Goal: Use online tool/utility: Utilize a website feature to perform a specific function

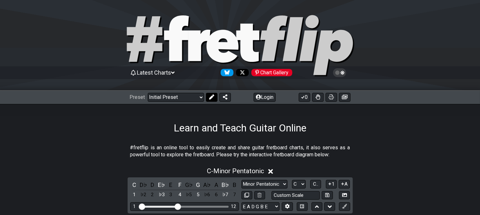
click at [209, 100] on icon at bounding box center [211, 97] width 5 height 5
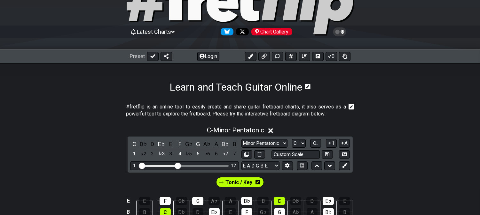
scroll to position [106, 0]
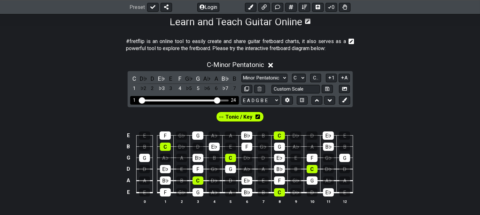
drag, startPoint x: 190, startPoint y: 100, endPoint x: 218, endPoint y: 102, distance: 27.9
click at [218, 100] on input "Visible fret range" at bounding box center [184, 100] width 91 height 0
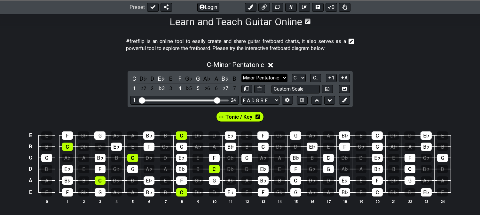
click at [275, 75] on select "Minor Pentatonic Click to edit Minor Pentatonic Major Pentatonic Minor Blues Ma…" at bounding box center [264, 78] width 46 height 9
select select "Major / [PERSON_NAME]"
click at [241, 74] on select "Minor Pentatonic Click to edit Minor Pentatonic Major Pentatonic Minor Blues Ma…" at bounding box center [264, 78] width 46 height 9
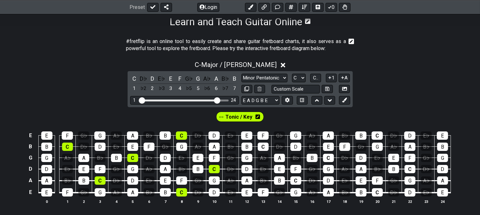
click at [257, 117] on icon at bounding box center [257, 116] width 4 height 5
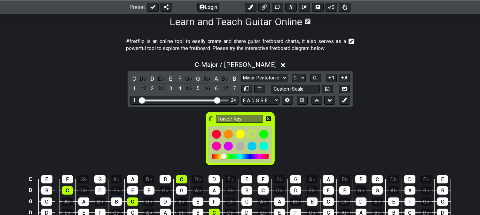
click at [210, 115] on icon at bounding box center [211, 119] width 4 height 9
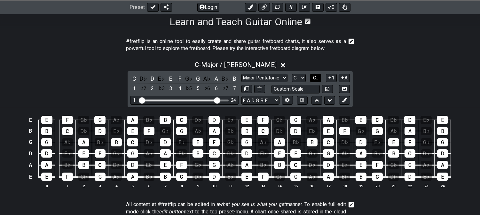
click at [316, 75] on span "C.." at bounding box center [315, 78] width 5 height 6
click at [344, 98] on icon at bounding box center [344, 100] width 5 height 5
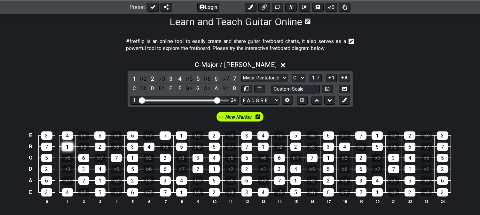
click at [66, 148] on div "1" at bounding box center [67, 147] width 11 height 8
click at [46, 157] on div "5" at bounding box center [46, 158] width 11 height 8
drag, startPoint x: 43, startPoint y: 170, endPoint x: 45, endPoint y: 174, distance: 4.6
click at [43, 171] on div "2" at bounding box center [46, 169] width 11 height 8
click at [47, 182] on div "6" at bounding box center [46, 181] width 11 height 8
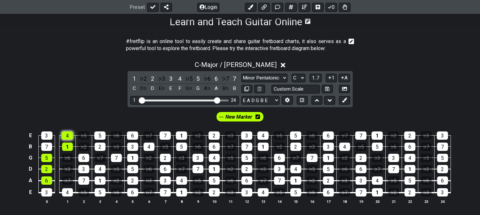
click at [68, 135] on div "4" at bounding box center [67, 136] width 11 height 8
click at [344, 101] on icon at bounding box center [344, 100] width 5 height 5
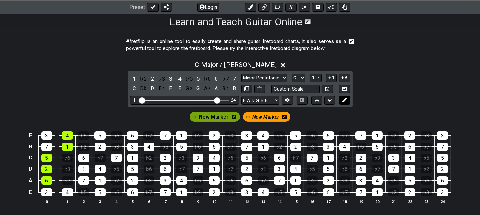
click at [344, 101] on icon at bounding box center [344, 100] width 5 height 5
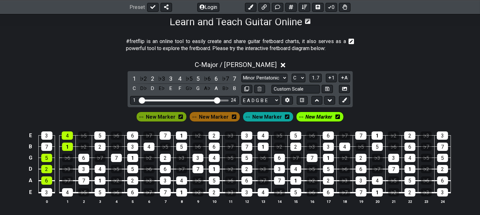
click at [232, 119] on icon at bounding box center [234, 117] width 4 height 4
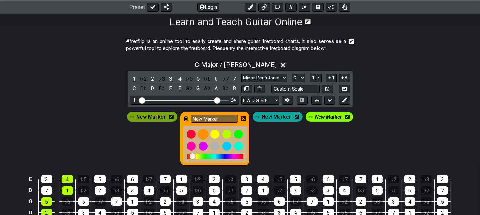
click at [192, 136] on div at bounding box center [191, 134] width 9 height 9
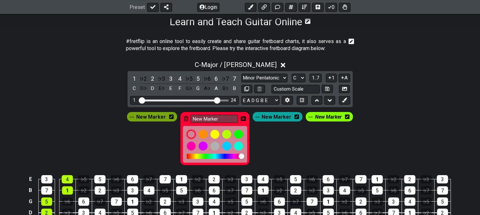
click at [242, 120] on icon at bounding box center [243, 119] width 5 height 4
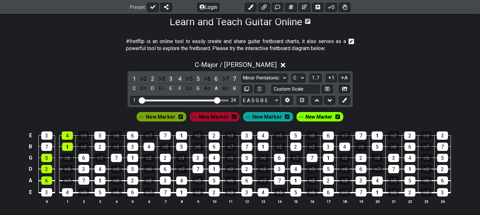
click at [222, 120] on span "New Marker" at bounding box center [214, 116] width 30 height 9
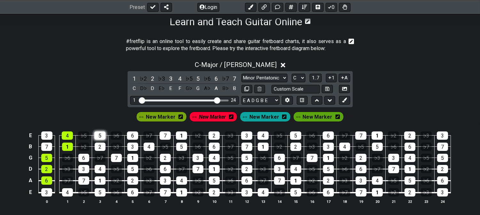
click at [102, 139] on div "5" at bounding box center [99, 136] width 11 height 8
drag, startPoint x: 102, startPoint y: 146, endPoint x: 89, endPoint y: 156, distance: 16.2
click at [101, 146] on div "2" at bounding box center [100, 147] width 11 height 8
click at [87, 157] on div "6" at bounding box center [83, 158] width 11 height 8
click at [87, 172] on div "3" at bounding box center [83, 169] width 11 height 8
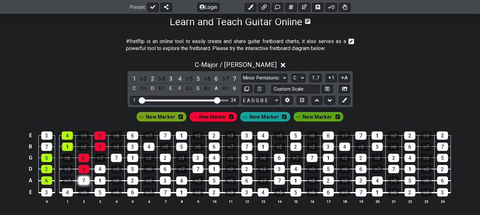
click at [85, 181] on div "7" at bounding box center [83, 181] width 11 height 8
click at [95, 68] on div "C - Major / Ionian" at bounding box center [240, 63] width 480 height 12
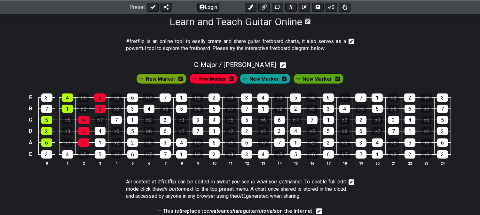
click at [172, 79] on span "New Marker" at bounding box center [161, 78] width 30 height 9
click at [255, 75] on span "New Marker" at bounding box center [264, 78] width 30 height 9
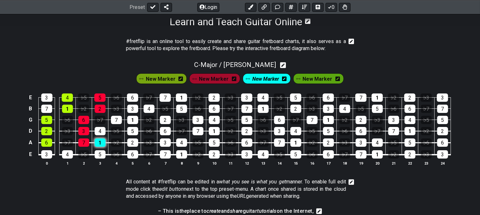
click at [98, 141] on div "1" at bounding box center [100, 143] width 11 height 8
click at [100, 128] on div "4" at bounding box center [100, 131] width 11 height 8
click at [124, 116] on td "1" at bounding box center [132, 114] width 16 height 11
click at [116, 118] on div "7" at bounding box center [116, 120] width 11 height 8
click at [133, 112] on div "3" at bounding box center [132, 109] width 11 height 8
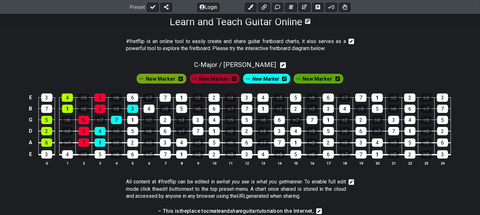
click at [161, 81] on span "New Marker" at bounding box center [161, 78] width 30 height 9
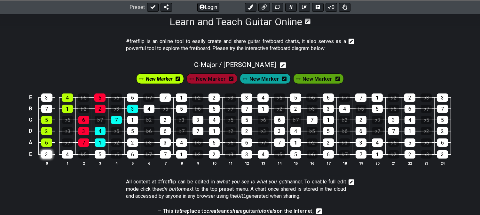
click at [49, 154] on div "3" at bounding box center [46, 155] width 11 height 8
click at [44, 157] on div "3" at bounding box center [46, 155] width 11 height 8
click at [173, 79] on span "New Marker" at bounding box center [159, 78] width 27 height 9
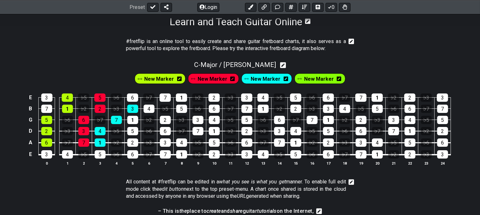
click at [133, 138] on td "2" at bounding box center [132, 137] width 16 height 12
drag, startPoint x: 133, startPoint y: 143, endPoint x: 139, endPoint y: 133, distance: 11.7
click at [135, 143] on div "2" at bounding box center [132, 143] width 11 height 8
click at [141, 130] on td "♭6" at bounding box center [149, 126] width 16 height 12
click at [136, 141] on div "2" at bounding box center [132, 143] width 11 height 8
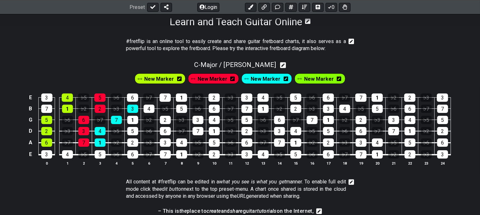
click at [162, 82] on span "New Marker" at bounding box center [159, 78] width 30 height 9
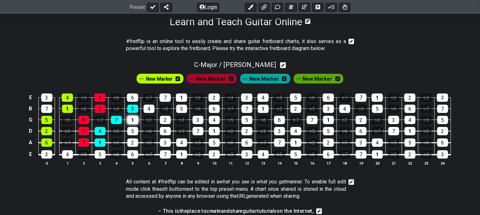
click at [134, 120] on div "1" at bounding box center [132, 120] width 11 height 8
click at [132, 131] on div "5" at bounding box center [132, 131] width 11 height 8
click at [132, 144] on div "2" at bounding box center [132, 143] width 11 height 8
click at [148, 112] on div "4" at bounding box center [149, 109] width 11 height 8
click at [254, 76] on span "New Marker" at bounding box center [264, 78] width 30 height 9
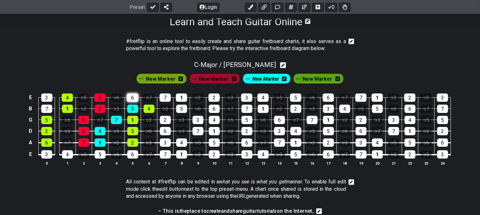
click at [129, 98] on div "6" at bounding box center [132, 98] width 11 height 8
click at [60, 43] on section "#fretflip is an online tool to easily create and share guitar fretboard charts,…" at bounding box center [240, 46] width 480 height 22
click at [164, 98] on div "7" at bounding box center [164, 98] width 11 height 8
drag, startPoint x: 165, startPoint y: 78, endPoint x: 166, endPoint y: 98, distance: 19.5
click at [166, 80] on div "New Marker New Marker New Marker New Marker" at bounding box center [240, 78] width 210 height 13
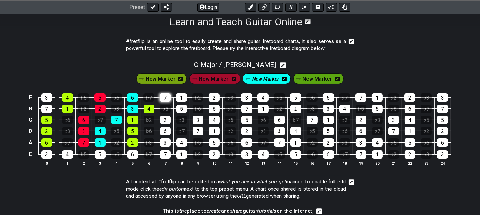
click at [165, 98] on div "7" at bounding box center [164, 98] width 11 height 8
click at [163, 97] on div "7" at bounding box center [164, 98] width 11 height 8
click at [161, 72] on div "New Marker" at bounding box center [161, 78] width 53 height 13
click at [159, 81] on span "New Marker" at bounding box center [161, 78] width 30 height 9
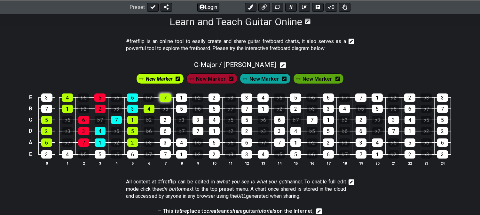
click at [161, 97] on div "7" at bounding box center [164, 98] width 11 height 8
click at [184, 81] on div "New Marker" at bounding box center [160, 79] width 48 height 10
click at [178, 81] on icon at bounding box center [177, 78] width 4 height 5
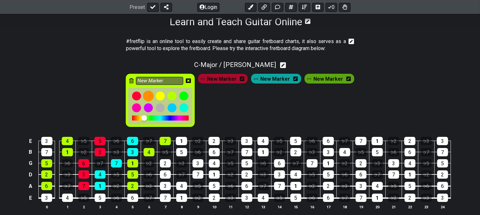
click at [150, 94] on div at bounding box center [148, 96] width 11 height 11
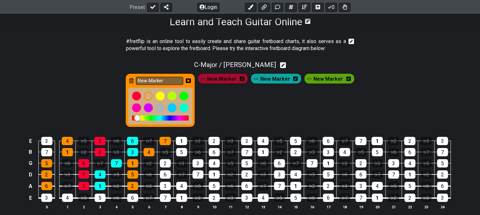
click at [195, 79] on div "New Marker" at bounding box center [160, 101] width 70 height 54
click at [191, 79] on icon at bounding box center [188, 81] width 5 height 4
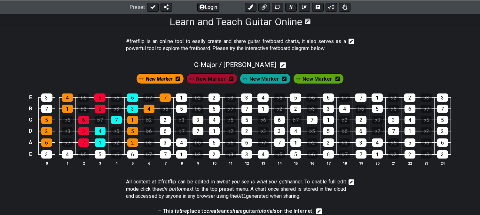
click at [307, 81] on span "New Marker" at bounding box center [317, 78] width 30 height 9
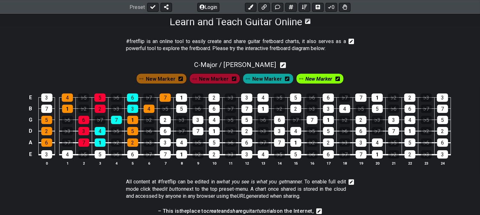
click at [66, 99] on div "4" at bounding box center [67, 98] width 11 height 8
click at [67, 109] on div "1" at bounding box center [67, 109] width 11 height 8
drag, startPoint x: 46, startPoint y: 121, endPoint x: 45, endPoint y: 132, distance: 10.3
click at [46, 122] on div "5" at bounding box center [46, 120] width 11 height 8
drag, startPoint x: 44, startPoint y: 132, endPoint x: 47, endPoint y: 138, distance: 6.7
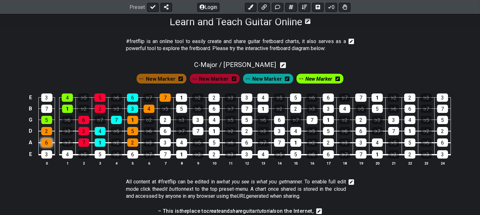
click at [44, 133] on div "2" at bounding box center [46, 131] width 11 height 8
click at [47, 140] on div "6" at bounding box center [46, 143] width 11 height 8
click at [312, 78] on span "New Marker" at bounding box center [318, 78] width 27 height 9
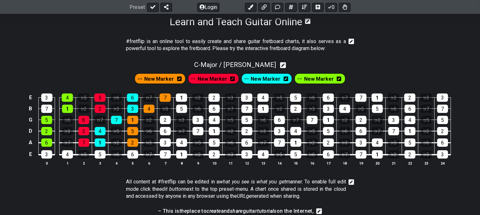
drag, startPoint x: 308, startPoint y: 77, endPoint x: 304, endPoint y: 78, distance: 4.7
click at [309, 77] on span "New Marker" at bounding box center [319, 78] width 30 height 9
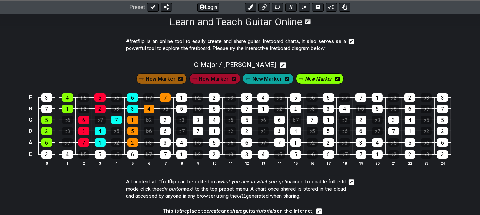
click at [164, 140] on div "3" at bounding box center [165, 143] width 11 height 8
click at [166, 127] on td "6" at bounding box center [165, 126] width 16 height 12
click at [167, 121] on div "2" at bounding box center [165, 120] width 11 height 8
click at [183, 107] on div "5" at bounding box center [181, 109] width 11 height 8
click at [184, 97] on div "1" at bounding box center [181, 98] width 11 height 8
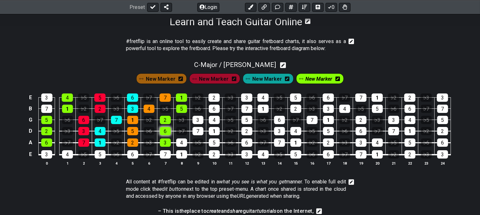
click at [164, 132] on div "6" at bounding box center [165, 131] width 11 height 8
click at [219, 78] on span "New Marker" at bounding box center [214, 78] width 30 height 9
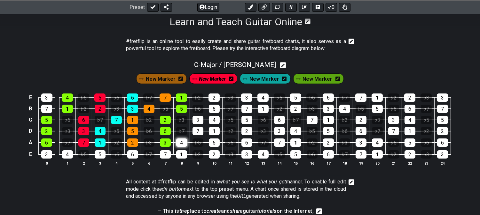
click at [184, 144] on div "4" at bounding box center [181, 143] width 11 height 8
drag, startPoint x: 194, startPoint y: 131, endPoint x: 195, endPoint y: 122, distance: 9.3
click at [194, 131] on div "7" at bounding box center [197, 131] width 11 height 8
click at [195, 120] on div "3" at bounding box center [197, 120] width 11 height 8
click at [216, 109] on div "6" at bounding box center [214, 109] width 11 height 8
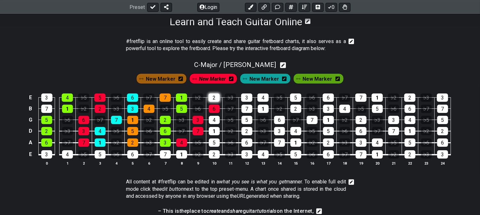
click at [217, 99] on div "2" at bounding box center [213, 98] width 11 height 8
click at [250, 65] on span "C - Major / Ionian" at bounding box center [235, 65] width 82 height 8
select select "Major / [PERSON_NAME]"
select select "C"
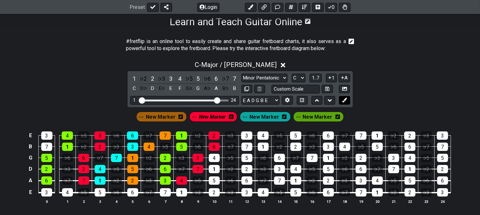
click at [345, 100] on icon at bounding box center [344, 100] width 5 height 5
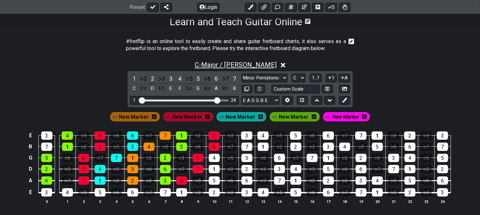
click at [228, 63] on span "C - Major / Ionian" at bounding box center [236, 65] width 82 height 8
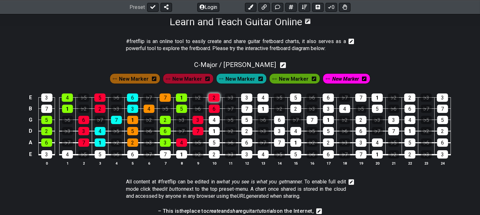
click at [212, 97] on div "2" at bounding box center [213, 98] width 11 height 8
click at [210, 105] on div "6" at bounding box center [214, 109] width 11 height 8
drag, startPoint x: 197, startPoint y: 120, endPoint x: 196, endPoint y: 131, distance: 11.5
click at [197, 120] on div "3" at bounding box center [197, 120] width 11 height 8
click at [195, 132] on div "7" at bounding box center [197, 131] width 11 height 8
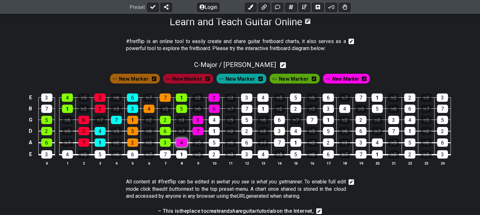
click at [179, 143] on div "4" at bounding box center [181, 143] width 11 height 8
click at [143, 80] on span "New Marker" at bounding box center [134, 78] width 30 height 9
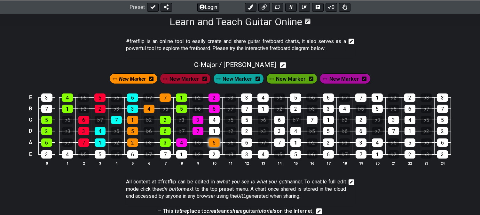
click at [211, 147] on div "5" at bounding box center [214, 143] width 11 height 8
drag, startPoint x: 215, startPoint y: 132, endPoint x: 219, endPoint y: 126, distance: 6.9
click at [216, 132] on div "1" at bounding box center [214, 131] width 11 height 8
drag, startPoint x: 218, startPoint y: 120, endPoint x: 261, endPoint y: 114, distance: 43.6
click at [218, 120] on div "4" at bounding box center [214, 120] width 11 height 8
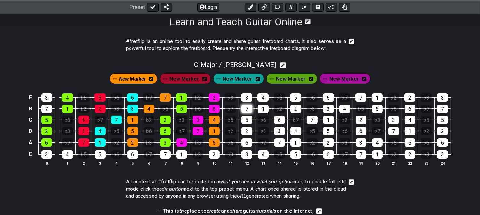
click at [244, 109] on div "7" at bounding box center [246, 109] width 11 height 8
click at [246, 97] on div "3" at bounding box center [246, 98] width 11 height 8
click at [189, 74] on span "New Marker" at bounding box center [184, 78] width 30 height 9
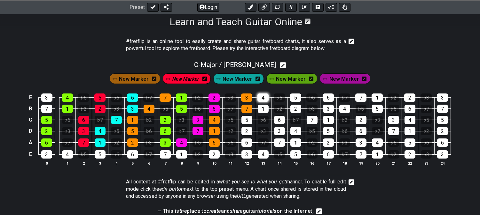
click at [261, 99] on div "4" at bounding box center [262, 98] width 11 height 8
click at [261, 109] on div "1" at bounding box center [263, 109] width 11 height 8
click at [247, 120] on div "5" at bounding box center [246, 120] width 11 height 8
click at [246, 133] on div "2" at bounding box center [246, 131] width 11 height 8
click at [245, 144] on div "6" at bounding box center [246, 143] width 11 height 8
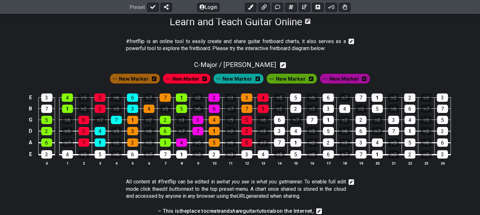
click at [286, 81] on span "New Marker" at bounding box center [291, 78] width 30 height 9
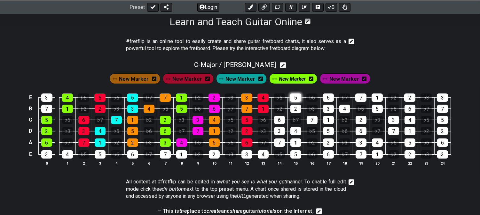
click at [296, 99] on div "5" at bounding box center [295, 98] width 11 height 8
click at [294, 109] on div "2" at bounding box center [295, 109] width 11 height 8
click at [280, 120] on div "6" at bounding box center [279, 120] width 11 height 8
click at [279, 130] on div "3" at bounding box center [279, 131] width 11 height 8
click at [277, 144] on div "7" at bounding box center [279, 143] width 11 height 8
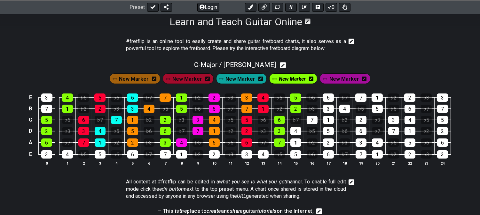
click at [146, 80] on span "New Marker" at bounding box center [134, 78] width 30 height 9
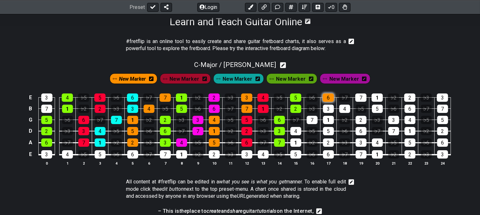
click at [332, 97] on div "6" at bounding box center [327, 98] width 11 height 8
click at [328, 110] on div "3" at bounding box center [328, 109] width 11 height 8
click at [310, 120] on div "7" at bounding box center [311, 120] width 11 height 8
click at [297, 131] on div "4" at bounding box center [295, 131] width 11 height 8
click at [297, 142] on div "1" at bounding box center [295, 143] width 11 height 8
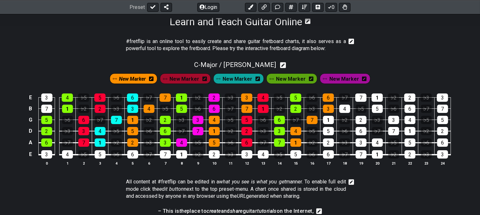
click at [142, 78] on span "New Marker" at bounding box center [132, 78] width 27 height 9
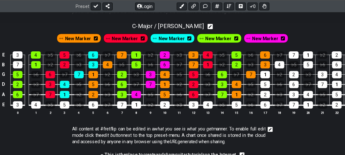
scroll to position [142, 0]
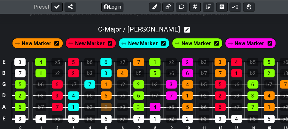
click at [105, 107] on div "2" at bounding box center [106, 107] width 11 height 8
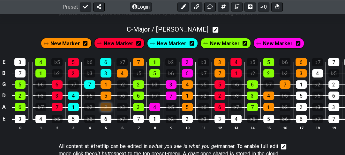
click at [104, 111] on tbody "E 3 4 ♭5 5 ♭6 6 ♭7 7 1 ♭2 2 ♭3 3 4 ♭5 5 ♭6 6 ♭7 7 1 ♭2 2 ♭3 3 B 7 1 ♭2 2 ♭3 3 4…" at bounding box center [212, 88] width 424 height 75
click at [106, 108] on div "2" at bounding box center [106, 107] width 11 height 8
click at [74, 46] on span "New Marker" at bounding box center [65, 43] width 30 height 9
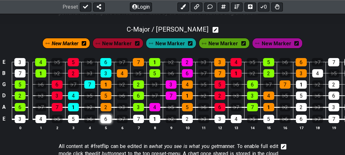
click at [109, 118] on div "6" at bounding box center [106, 119] width 11 height 8
click at [179, 119] on td "2" at bounding box center [187, 113] width 16 height 12
click at [186, 120] on div "2" at bounding box center [187, 119] width 11 height 8
click at [267, 122] on div "5" at bounding box center [269, 119] width 11 height 8
click at [270, 46] on span "New Marker" at bounding box center [277, 43] width 30 height 9
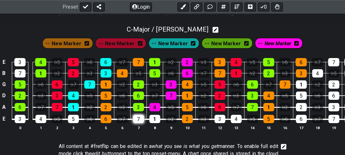
click at [133, 121] on div "7" at bounding box center [138, 119] width 11 height 8
click at [141, 119] on div "7" at bounding box center [138, 119] width 11 height 8
drag, startPoint x: 68, startPoint y: 40, endPoint x: 75, endPoint y: 50, distance: 12.6
click at [69, 40] on span "New Marker" at bounding box center [67, 43] width 30 height 9
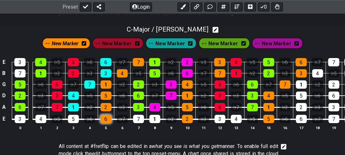
click at [109, 120] on div "6" at bounding box center [106, 119] width 11 height 8
click at [69, 43] on span "New Marker" at bounding box center [65, 43] width 27 height 9
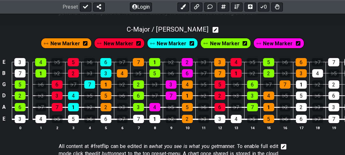
click at [74, 40] on span "New Marker" at bounding box center [65, 43] width 30 height 9
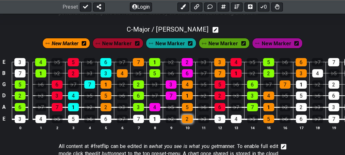
click at [188, 122] on div "2" at bounding box center [187, 119] width 11 height 8
click at [270, 123] on div "5" at bounding box center [269, 119] width 11 height 8
click at [68, 43] on span "New Marker" at bounding box center [65, 43] width 27 height 9
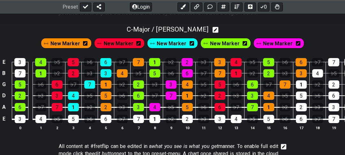
click at [167, 48] on span "New Marker" at bounding box center [172, 43] width 30 height 9
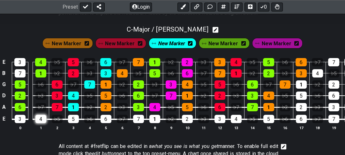
click at [38, 121] on div "4" at bounding box center [40, 119] width 11 height 8
click at [127, 47] on span "New Marker" at bounding box center [120, 43] width 30 height 9
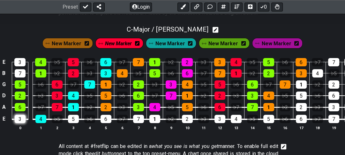
click at [20, 121] on div "3" at bounding box center [20, 119] width 11 height 8
click at [185, 121] on div "2" at bounding box center [187, 119] width 11 height 8
click at [165, 44] on span "New Marker" at bounding box center [171, 43] width 30 height 9
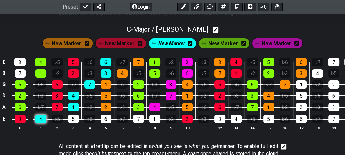
click at [40, 122] on div "4" at bounding box center [40, 119] width 11 height 8
click at [117, 43] on span "New Marker" at bounding box center [120, 43] width 30 height 9
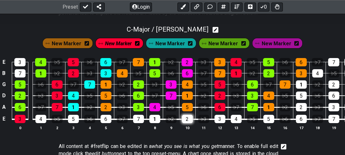
click at [187, 118] on div "2" at bounding box center [187, 119] width 11 height 8
click at [19, 120] on div "3" at bounding box center [20, 119] width 11 height 8
drag, startPoint x: 231, startPoint y: 43, endPoint x: 219, endPoint y: 50, distance: 13.3
click at [231, 43] on span "New Marker" at bounding box center [224, 43] width 30 height 9
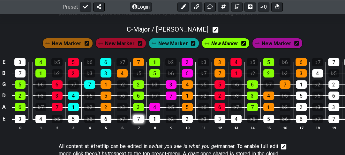
click at [135, 119] on div "7" at bounding box center [138, 119] width 11 height 8
drag, startPoint x: 17, startPoint y: 120, endPoint x: 147, endPoint y: 116, distance: 130.1
click at [18, 121] on div "3" at bounding box center [20, 119] width 11 height 8
drag, startPoint x: 236, startPoint y: 119, endPoint x: 234, endPoint y: 121, distance: 3.4
click at [236, 120] on div "4" at bounding box center [236, 119] width 11 height 8
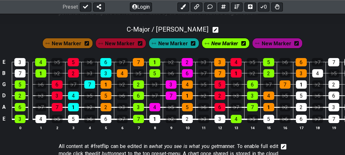
click at [120, 41] on span "New Marker" at bounding box center [120, 43] width 30 height 9
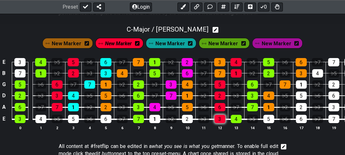
click at [217, 117] on div "3" at bounding box center [220, 119] width 11 height 8
click at [40, 120] on div "4" at bounding box center [40, 119] width 11 height 8
click at [171, 40] on span "New Marker" at bounding box center [171, 43] width 30 height 9
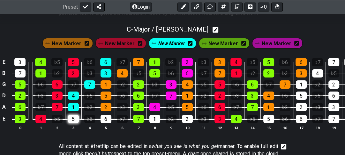
click at [74, 120] on div "5" at bounding box center [73, 119] width 11 height 8
click at [73, 42] on span "New Marker" at bounding box center [67, 43] width 30 height 9
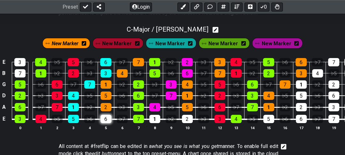
click at [107, 121] on div "6" at bounding box center [106, 119] width 11 height 8
click at [271, 46] on span "New Marker" at bounding box center [277, 43] width 30 height 9
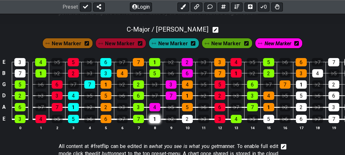
click at [157, 119] on div "1" at bounding box center [155, 119] width 11 height 8
click at [63, 43] on span "New Marker" at bounding box center [67, 43] width 30 height 9
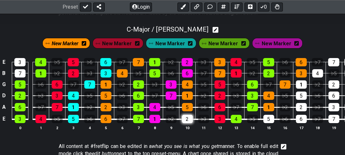
click at [188, 120] on div "2" at bounding box center [187, 119] width 11 height 8
click at [267, 121] on div "5" at bounding box center [269, 119] width 11 height 8
drag, startPoint x: 45, startPoint y: 139, endPoint x: 33, endPoint y: 139, distance: 11.8
click at [33, 139] on div "E 3 4 ♭5 5 ♭6 6 ♭7 7 1 ♭2 2 ♭3 3 4 ♭5 5 ♭6 6 ♭7 7 1 ♭2 2 ♭3 3 B 7 1 ♭2 2 ♭3 3 4…" at bounding box center [172, 95] width 345 height 90
